Goal: Check status: Check status

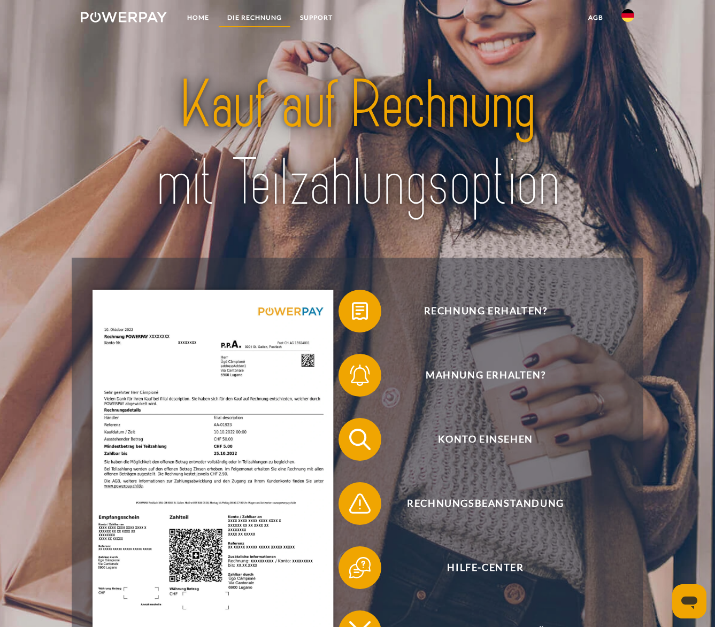
click at [234, 18] on link "DIE RECHNUNG" at bounding box center [254, 17] width 73 height 19
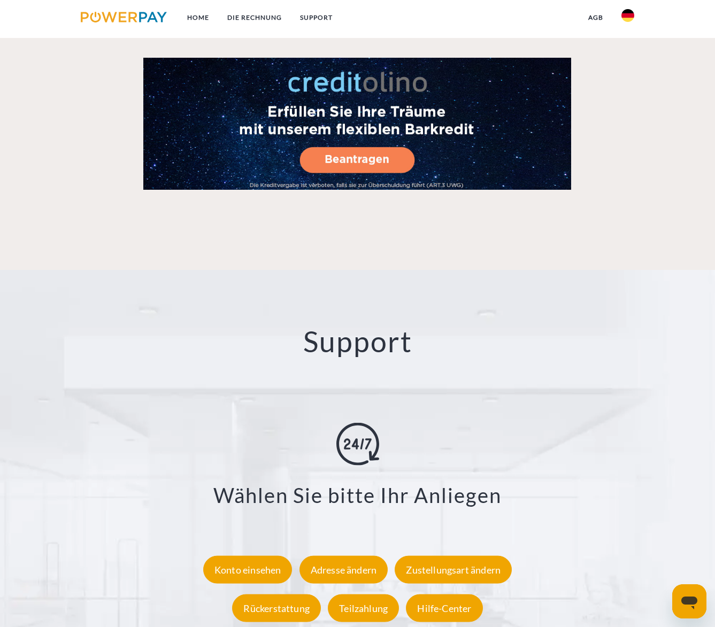
scroll to position [1764, 0]
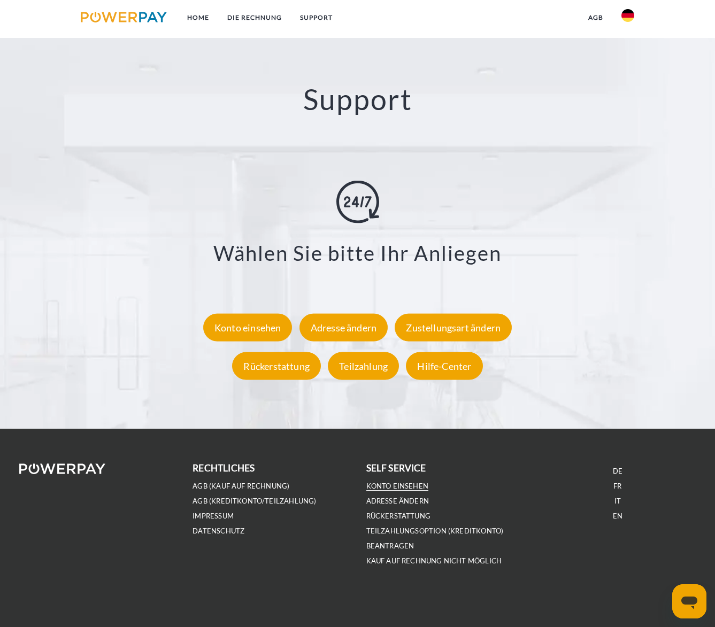
click at [414, 486] on link "Konto einsehen" at bounding box center [397, 486] width 63 height 9
click at [246, 332] on div "Konto einsehen" at bounding box center [247, 328] width 89 height 28
click at [262, 330] on div "Konto einsehen" at bounding box center [247, 328] width 89 height 28
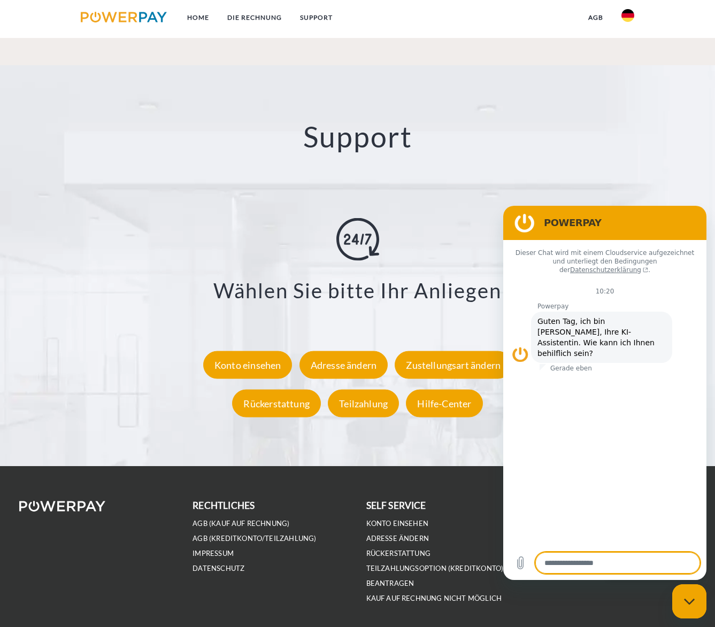
scroll to position [1764, 0]
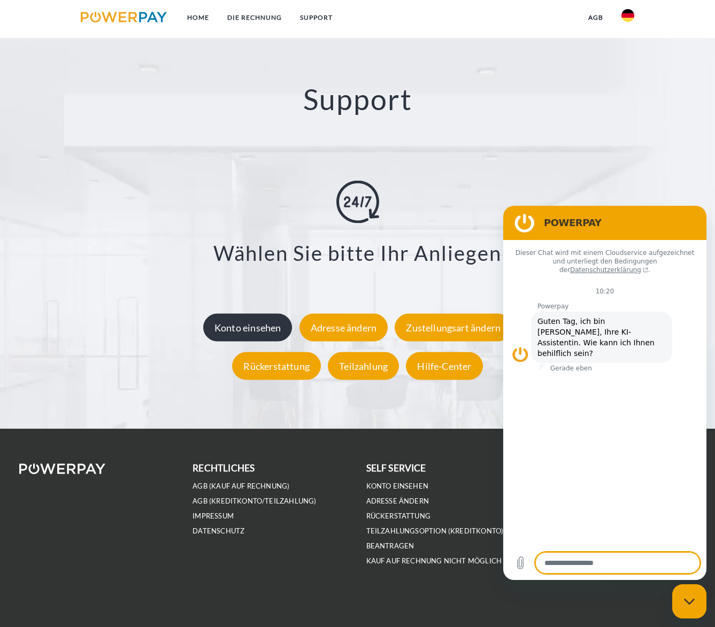
click at [273, 322] on div "Konto einsehen" at bounding box center [247, 328] width 89 height 28
